Goal: Register for event/course

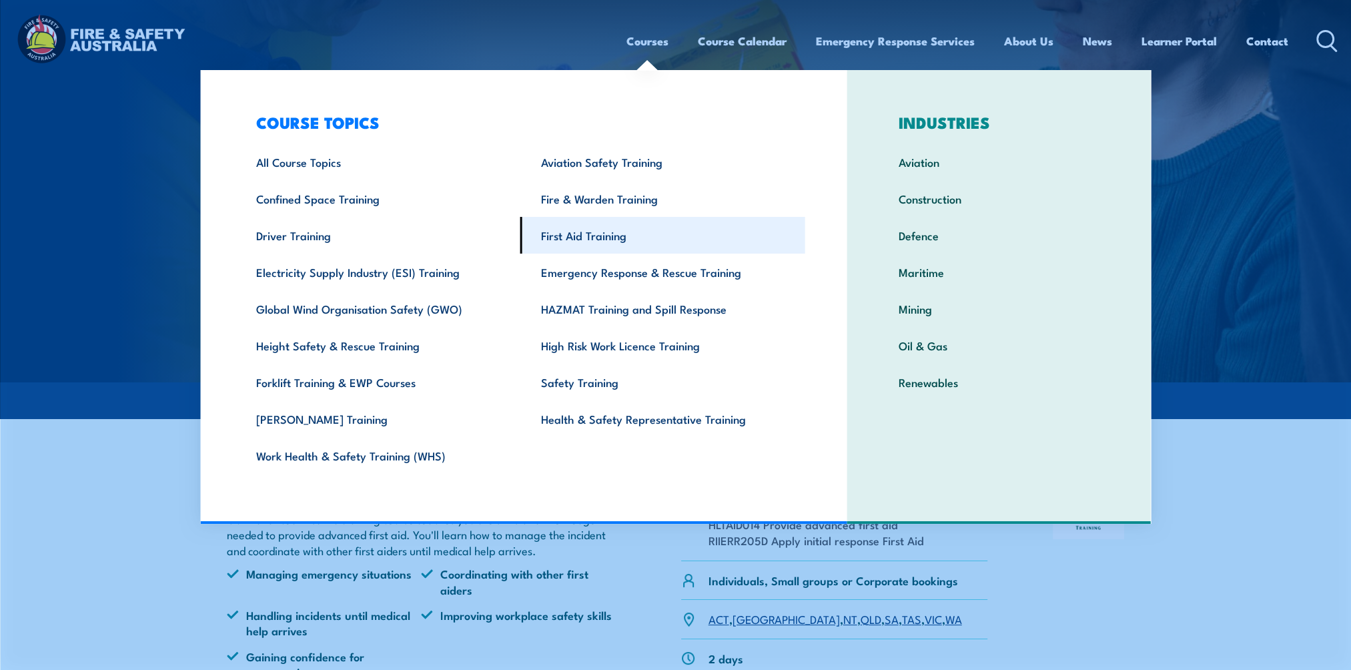
click at [564, 247] on link "First Aid Training" at bounding box center [662, 235] width 285 height 37
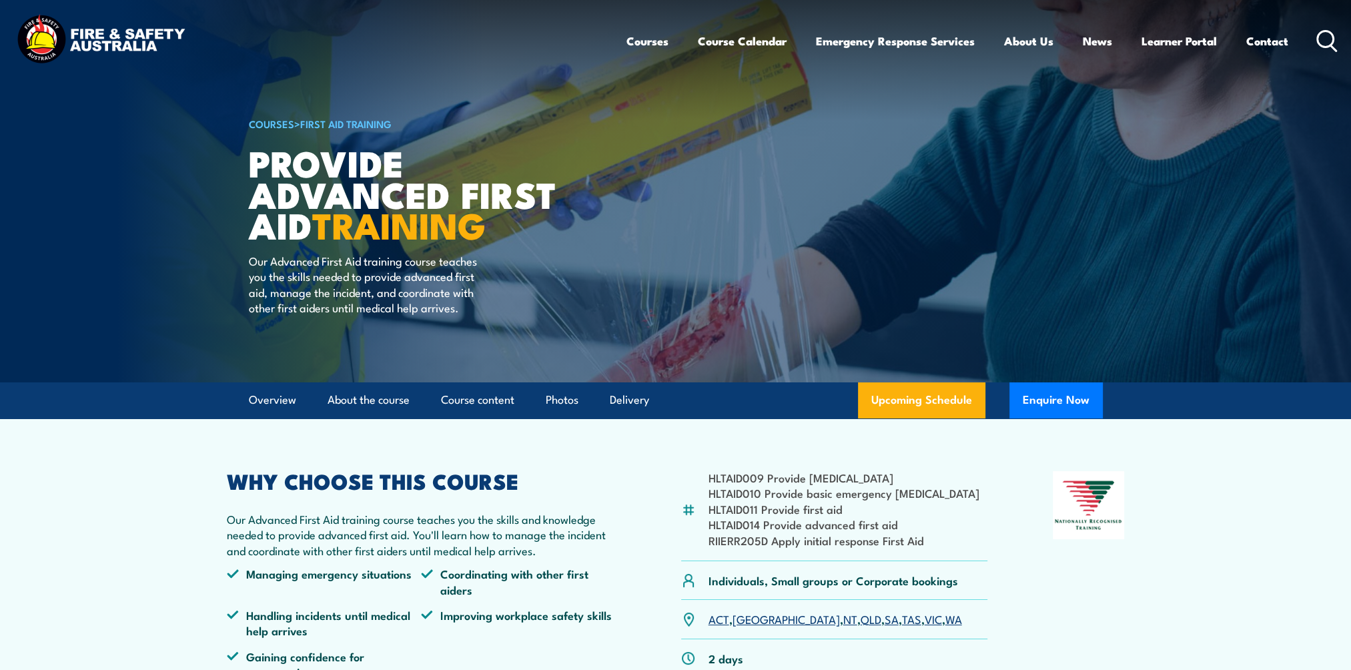
click at [113, 43] on img at bounding box center [100, 40] width 175 height 57
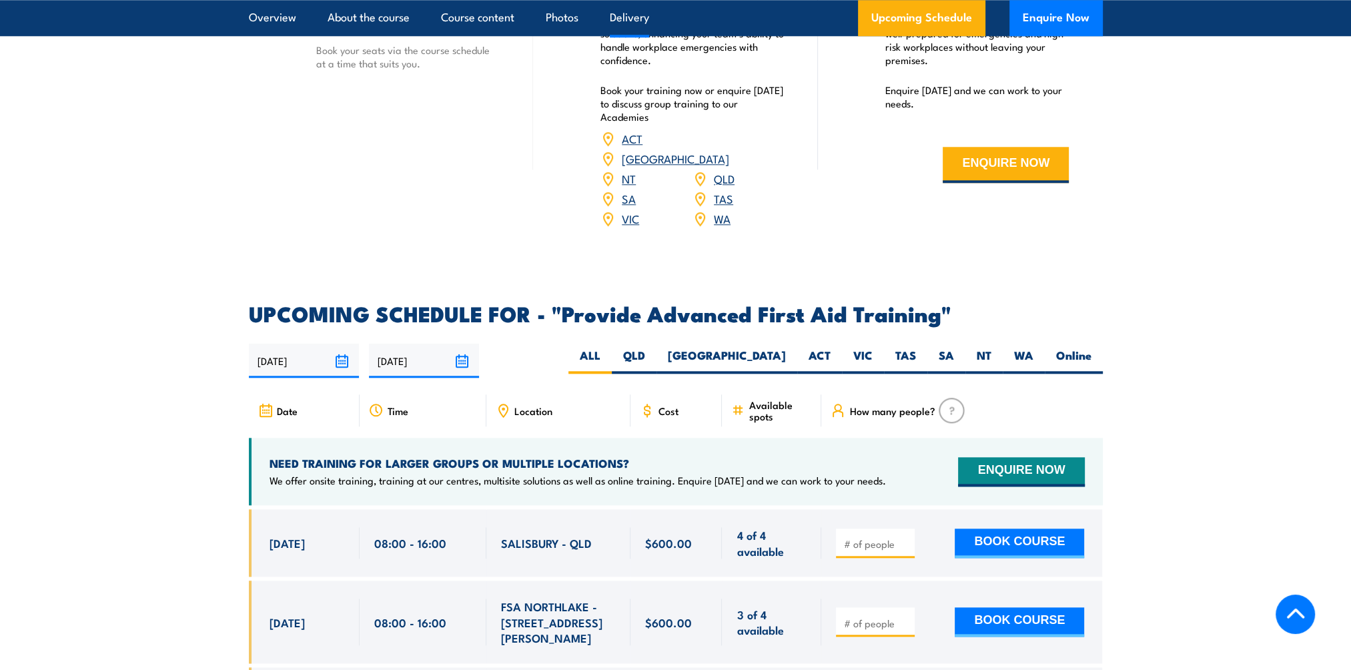
scroll to position [1868, 0]
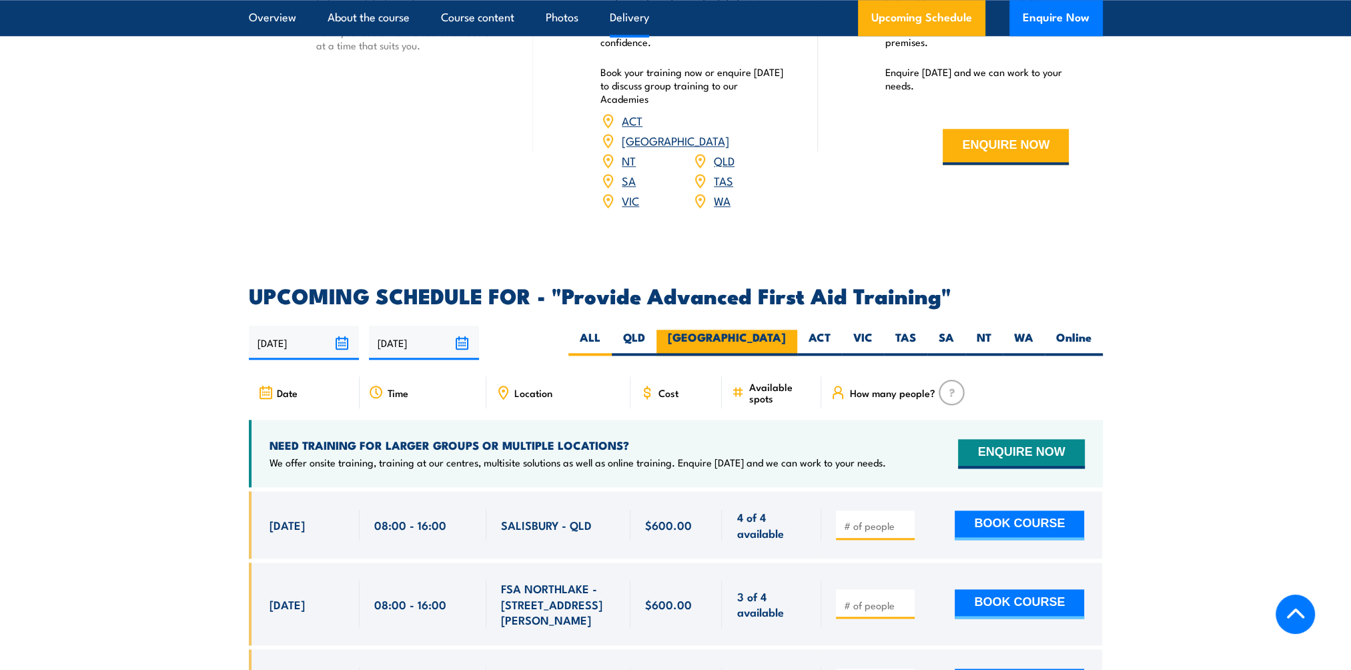
click at [757, 330] on label "[GEOGRAPHIC_DATA]" at bounding box center [726, 343] width 141 height 26
click at [786, 330] on input "[GEOGRAPHIC_DATA]" at bounding box center [790, 334] width 9 height 9
radio input "true"
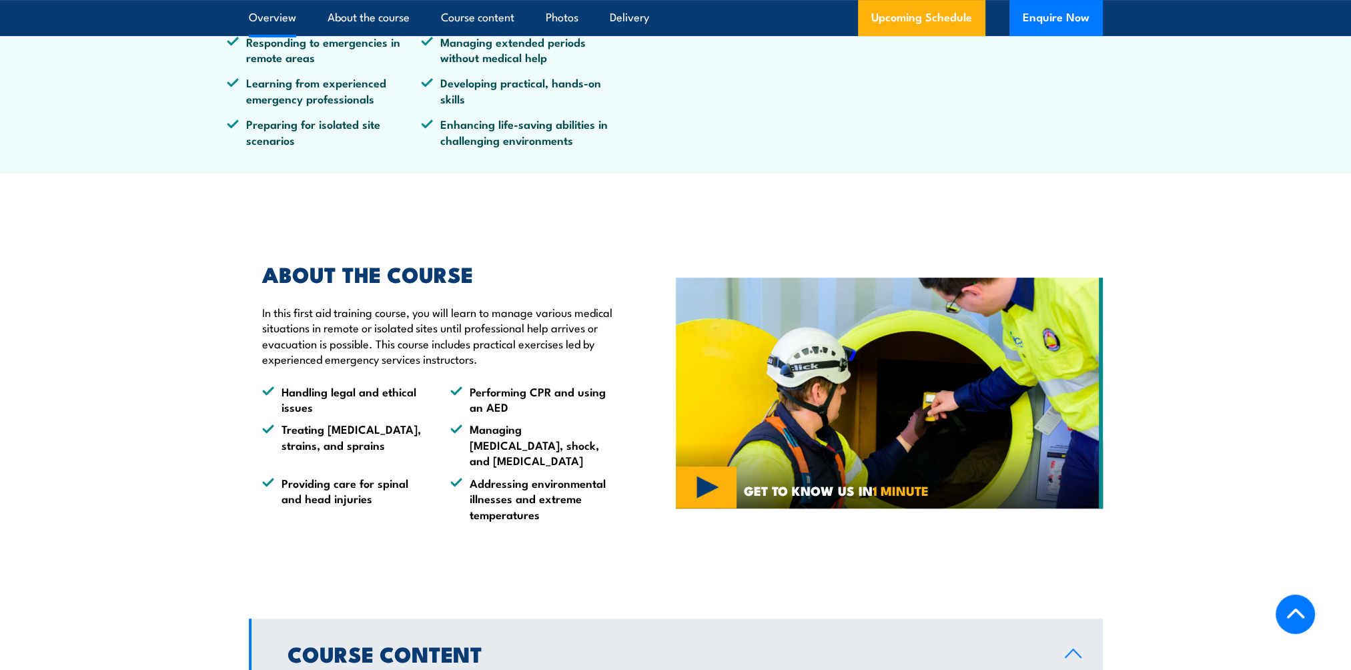
scroll to position [1201, 0]
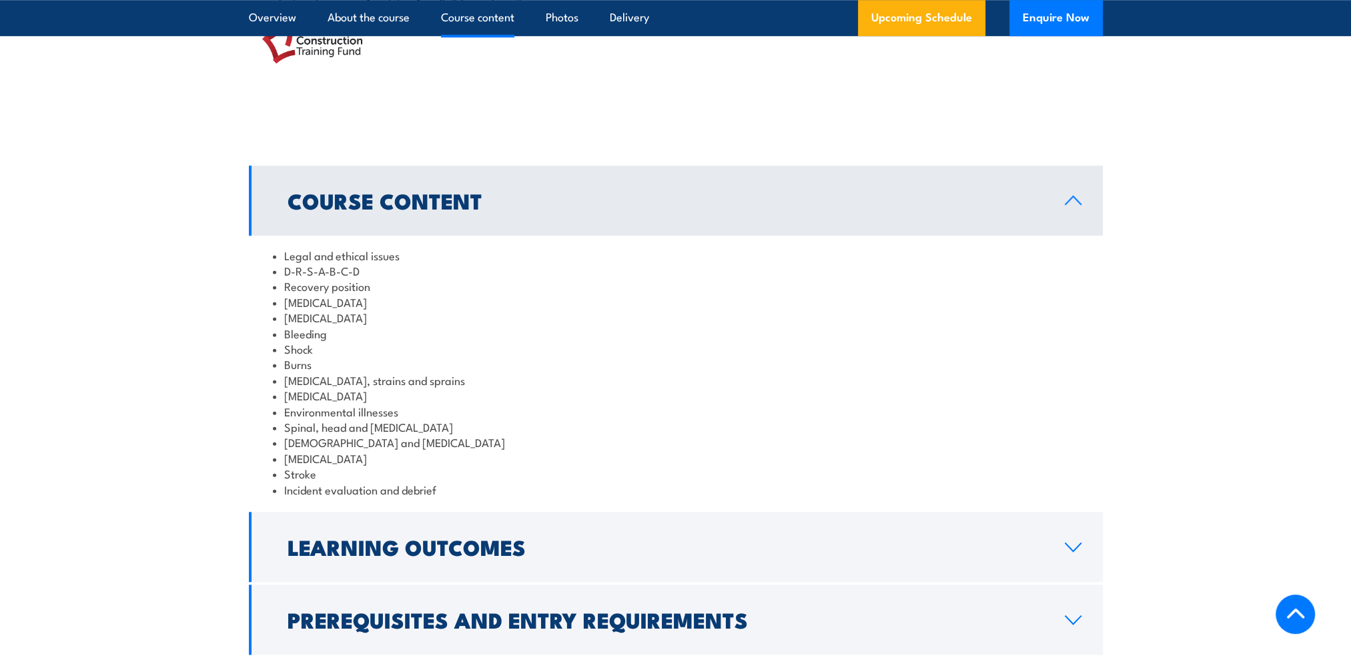
scroll to position [1534, 0]
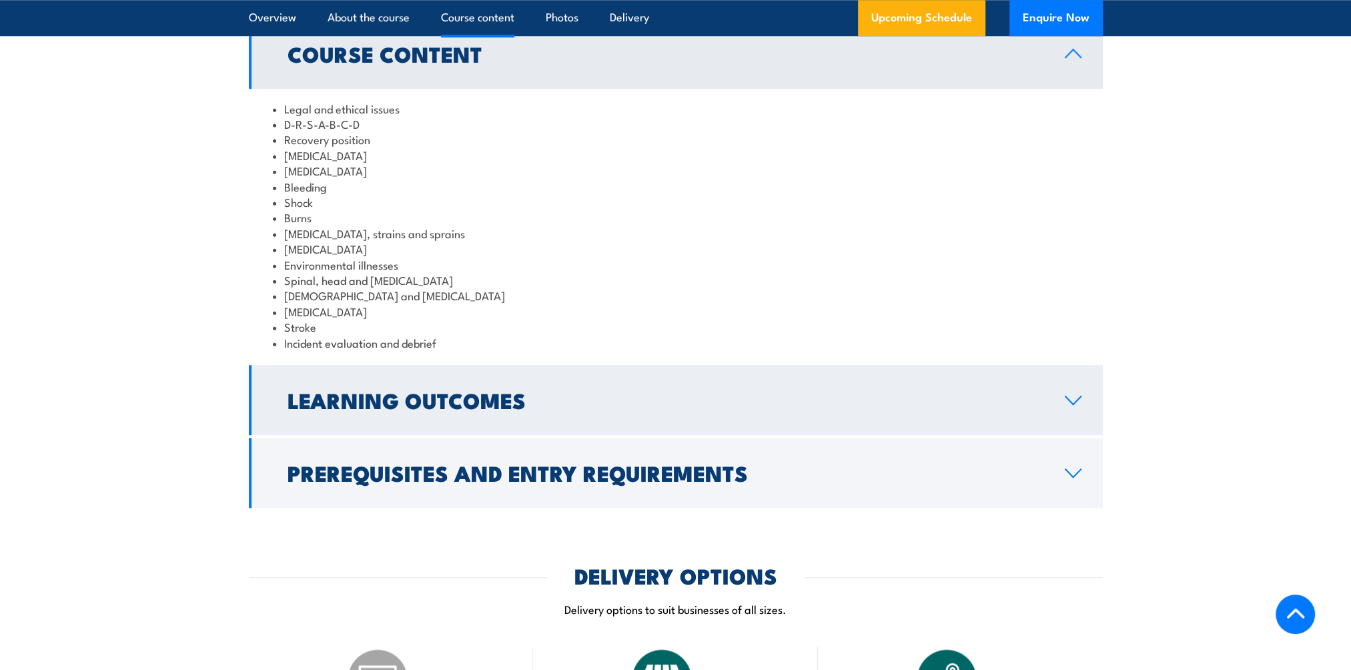
click at [568, 394] on link "Learning Outcomes" at bounding box center [676, 400] width 854 height 70
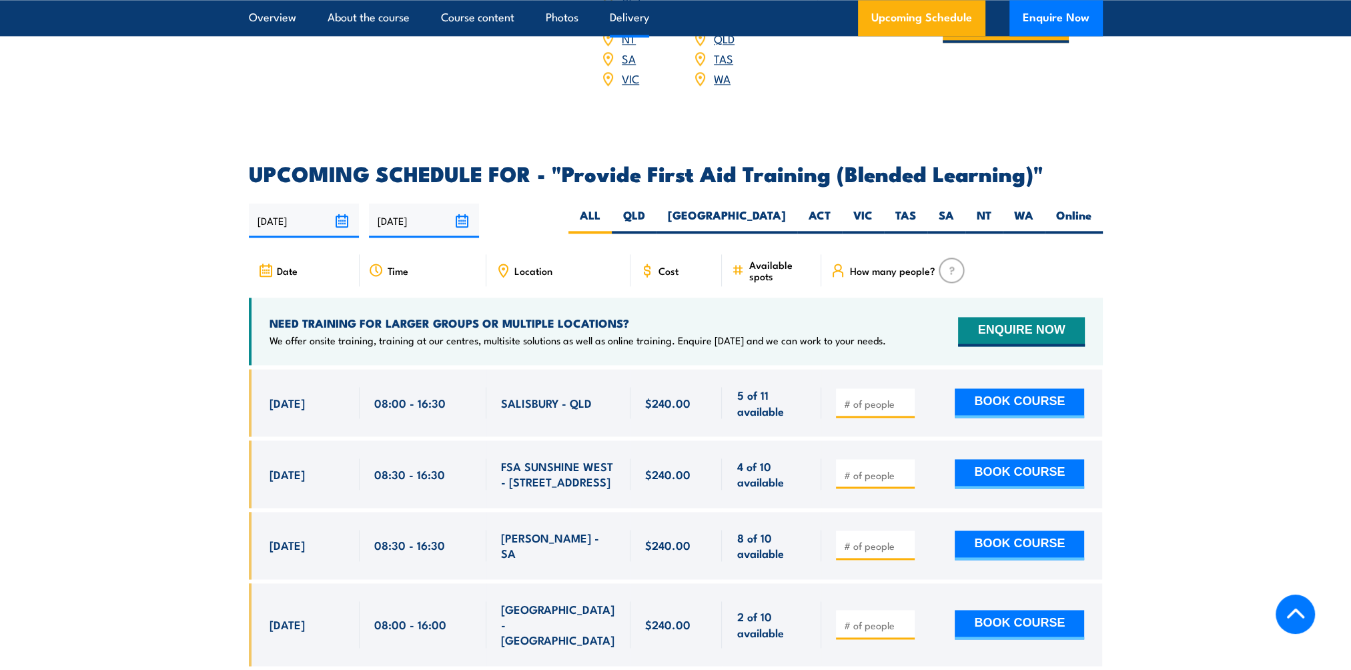
scroll to position [2335, 0]
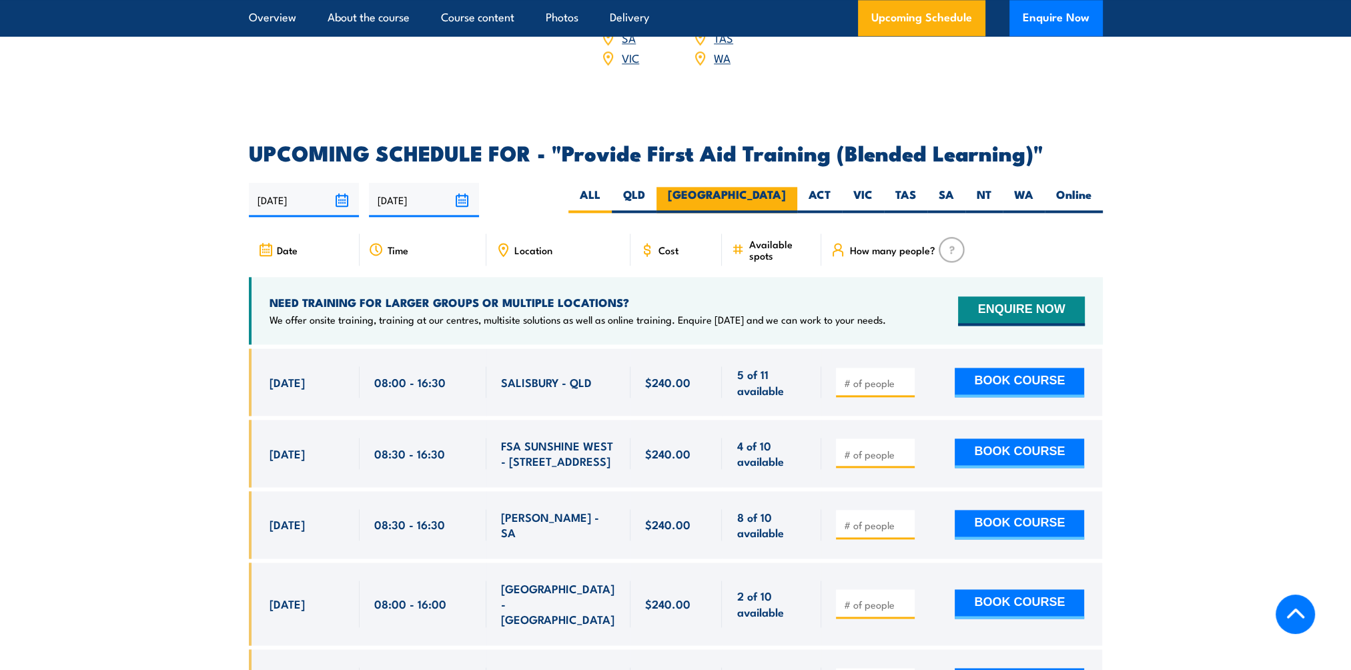
click at [778, 202] on label "NSW" at bounding box center [726, 200] width 141 height 26
click at [786, 195] on input "NSW" at bounding box center [790, 191] width 9 height 9
radio input "true"
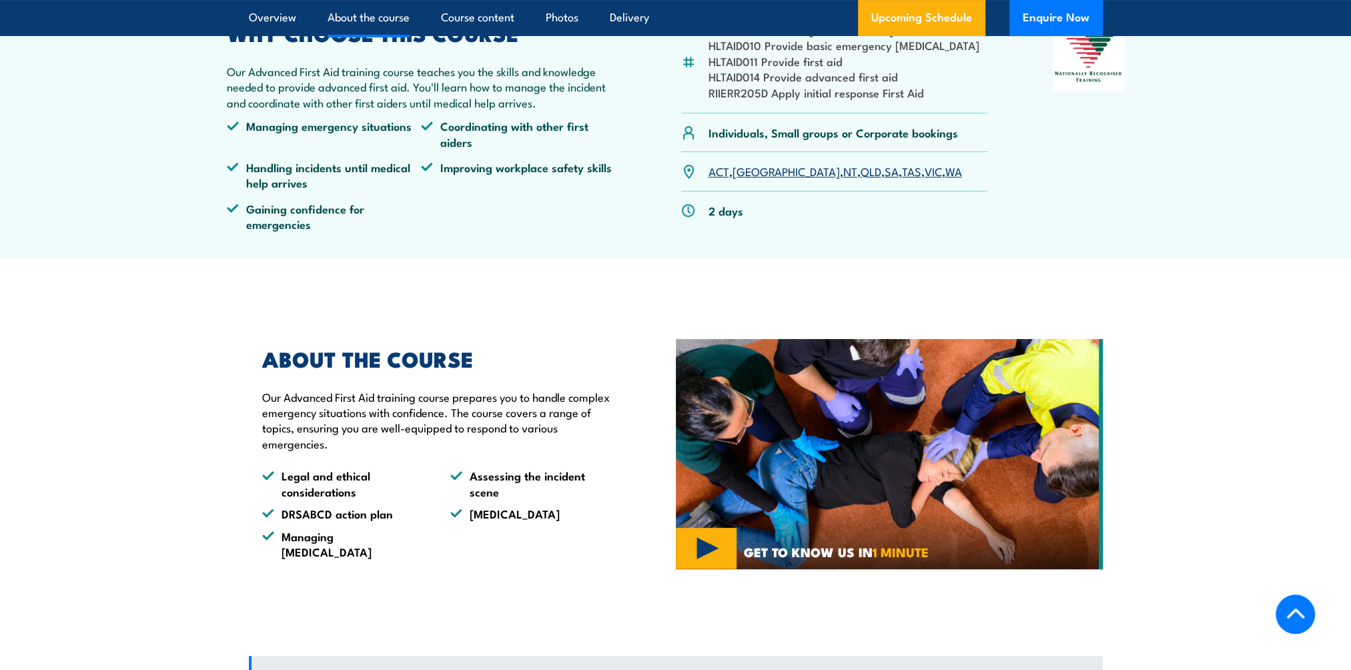
scroll to position [297, 0]
